Goal: Information Seeking & Learning: Check status

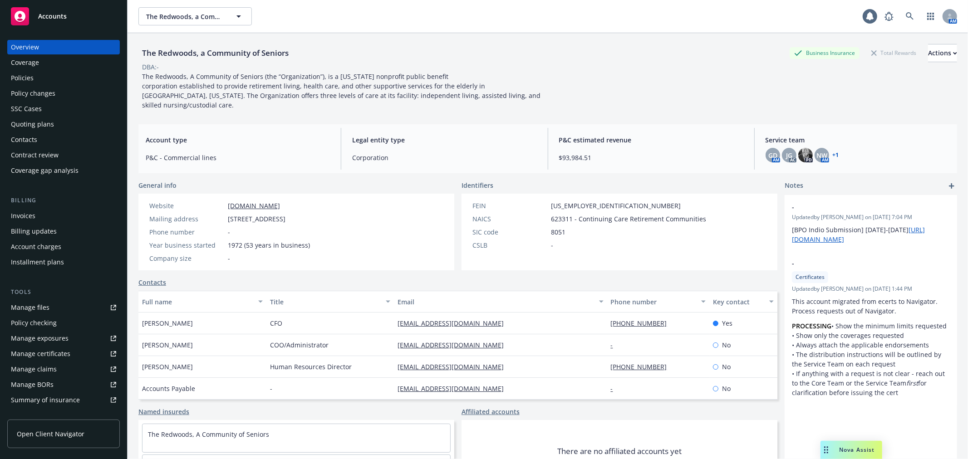
click at [83, 94] on div "Policy changes" at bounding box center [63, 93] width 105 height 15
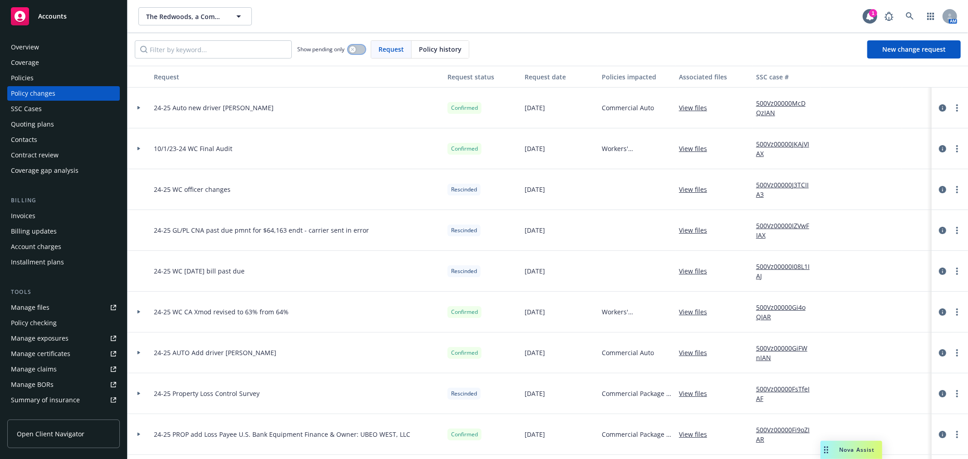
click at [353, 51] on div "button" at bounding box center [352, 49] width 6 height 6
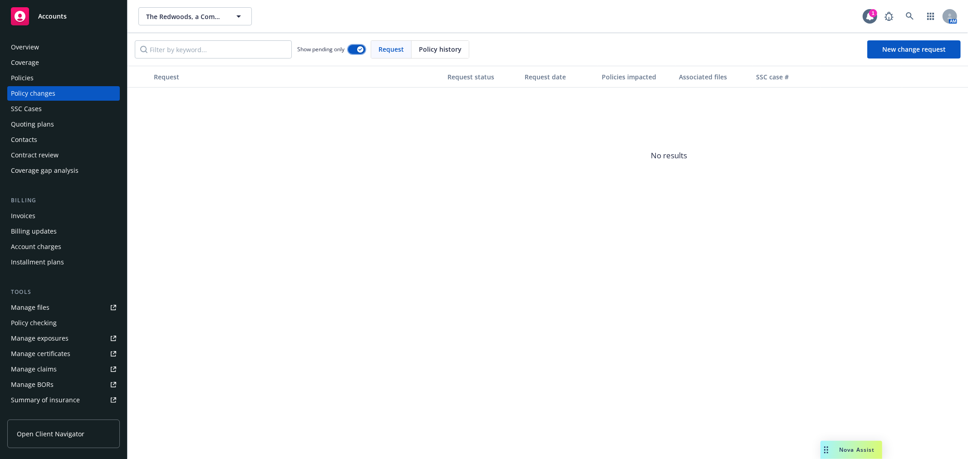
click at [353, 51] on button "button" at bounding box center [356, 49] width 17 height 9
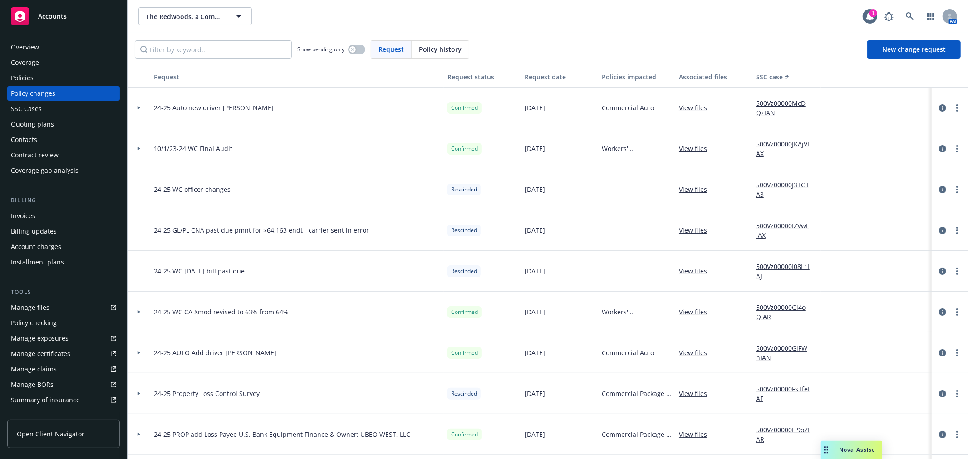
click at [96, 110] on div "SSC Cases" at bounding box center [63, 109] width 105 height 15
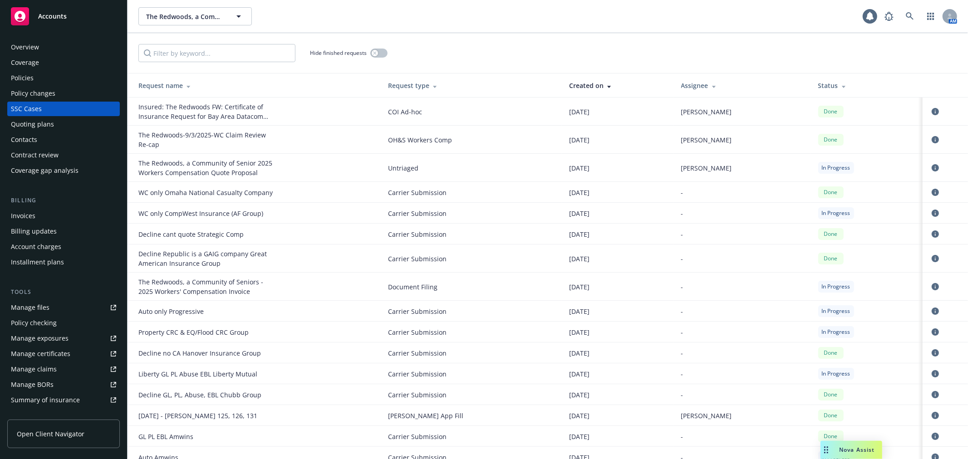
click at [818, 82] on div "Status" at bounding box center [866, 86] width 97 height 10
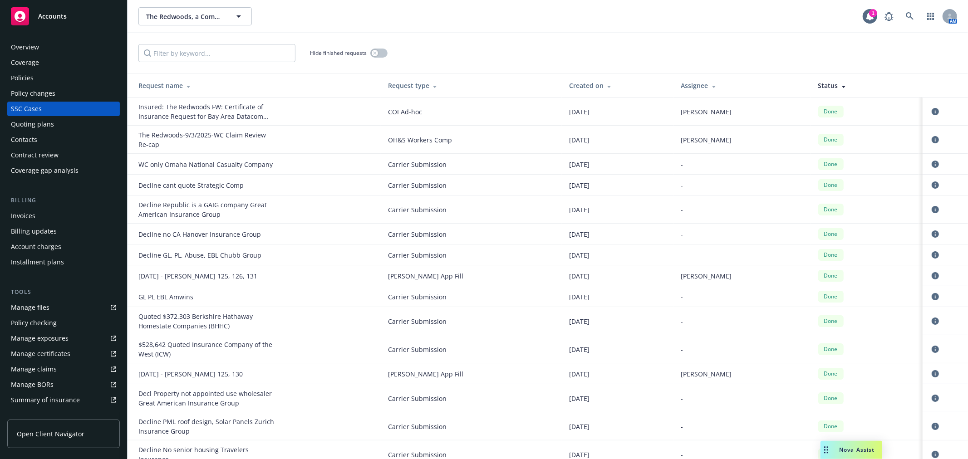
click at [818, 82] on div "Status" at bounding box center [866, 86] width 97 height 10
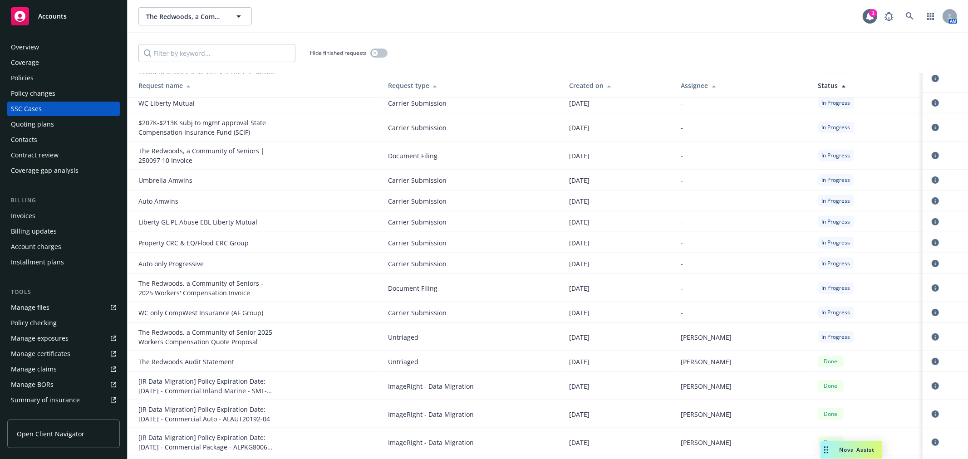
scroll to position [302, 0]
